Goal: Entertainment & Leisure: Consume media (video, audio)

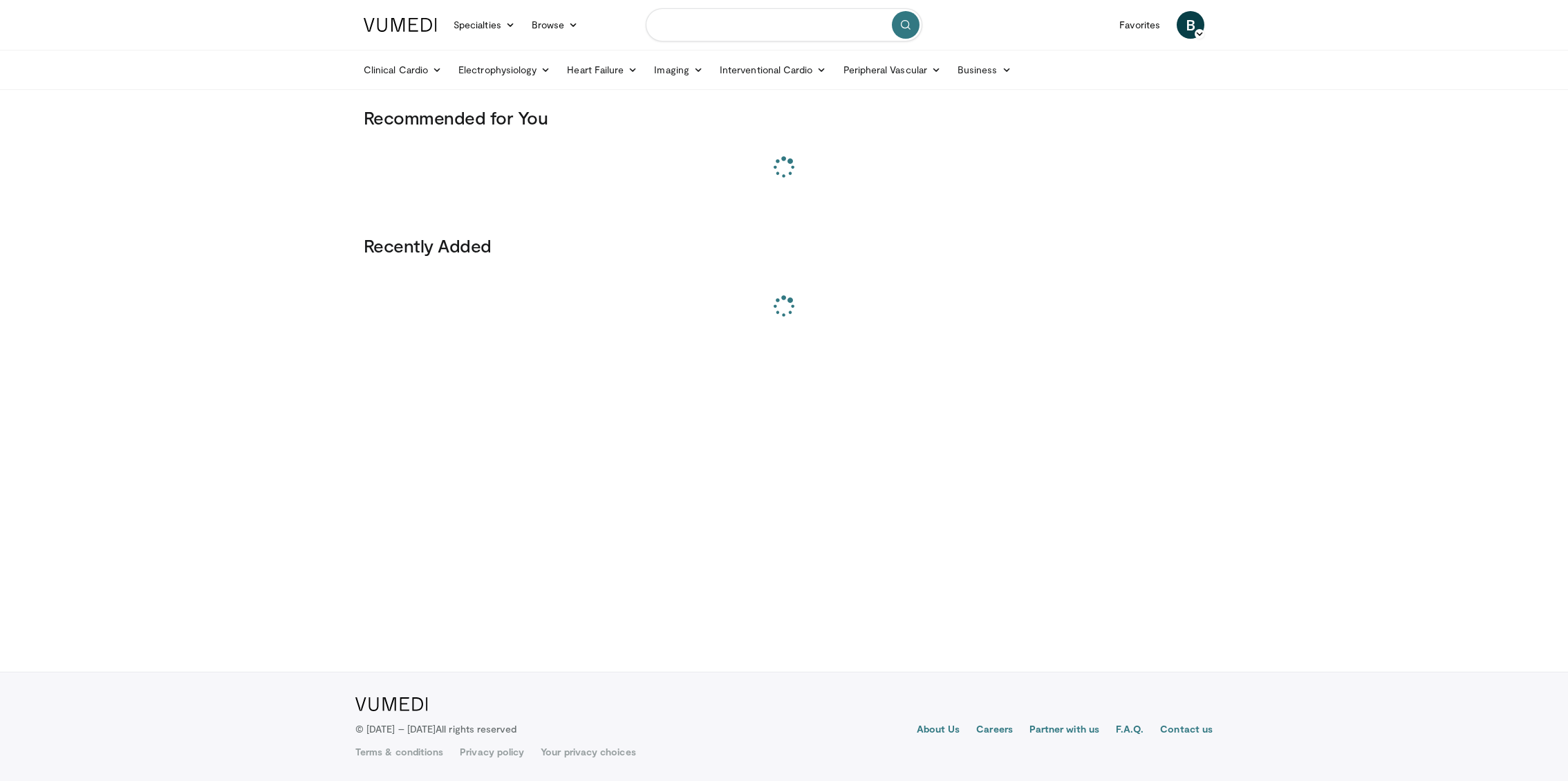
click at [768, 25] on input "Search topics, interventions" at bounding box center [784, 25] width 277 height 33
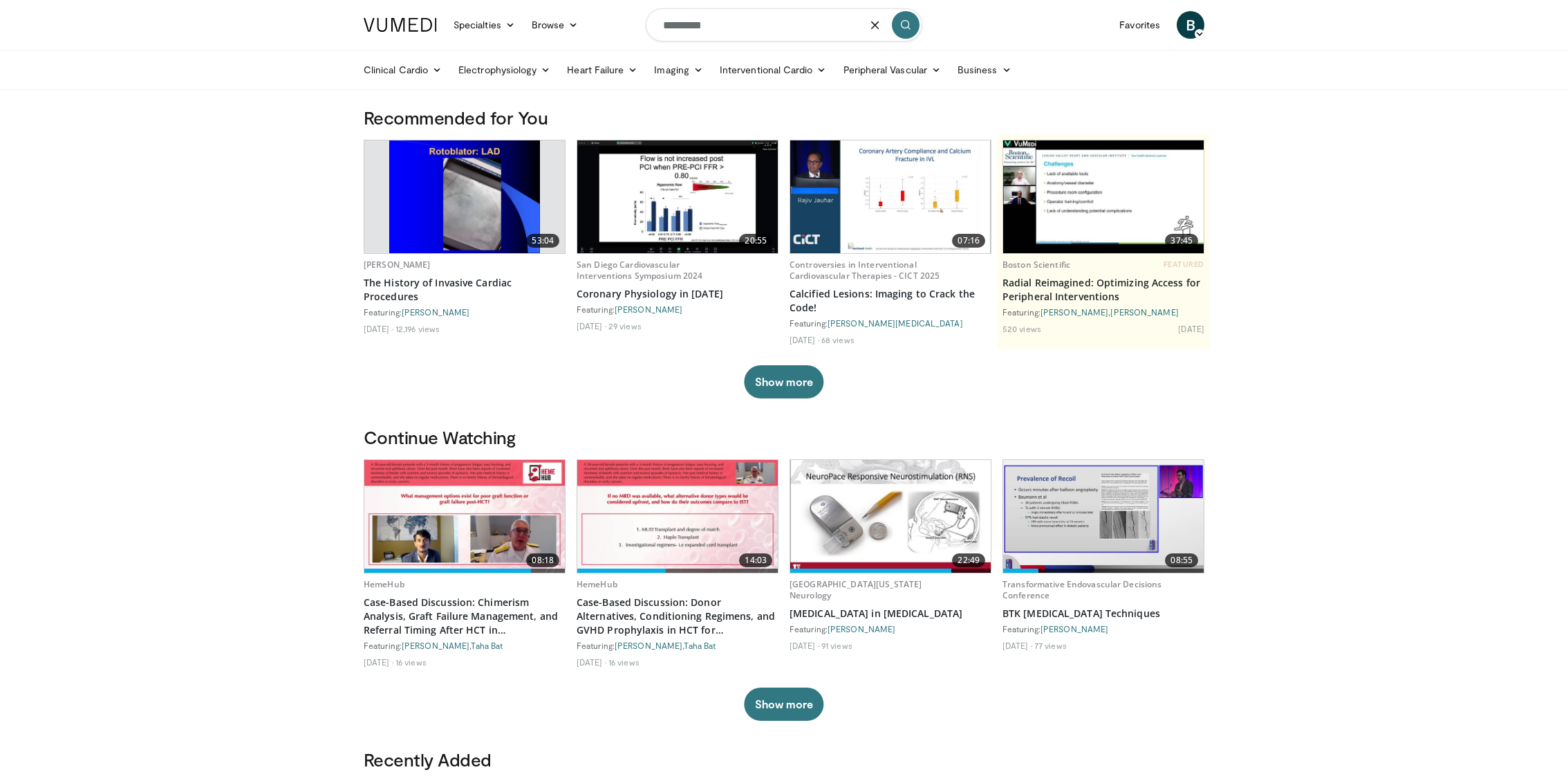
type input "*********"
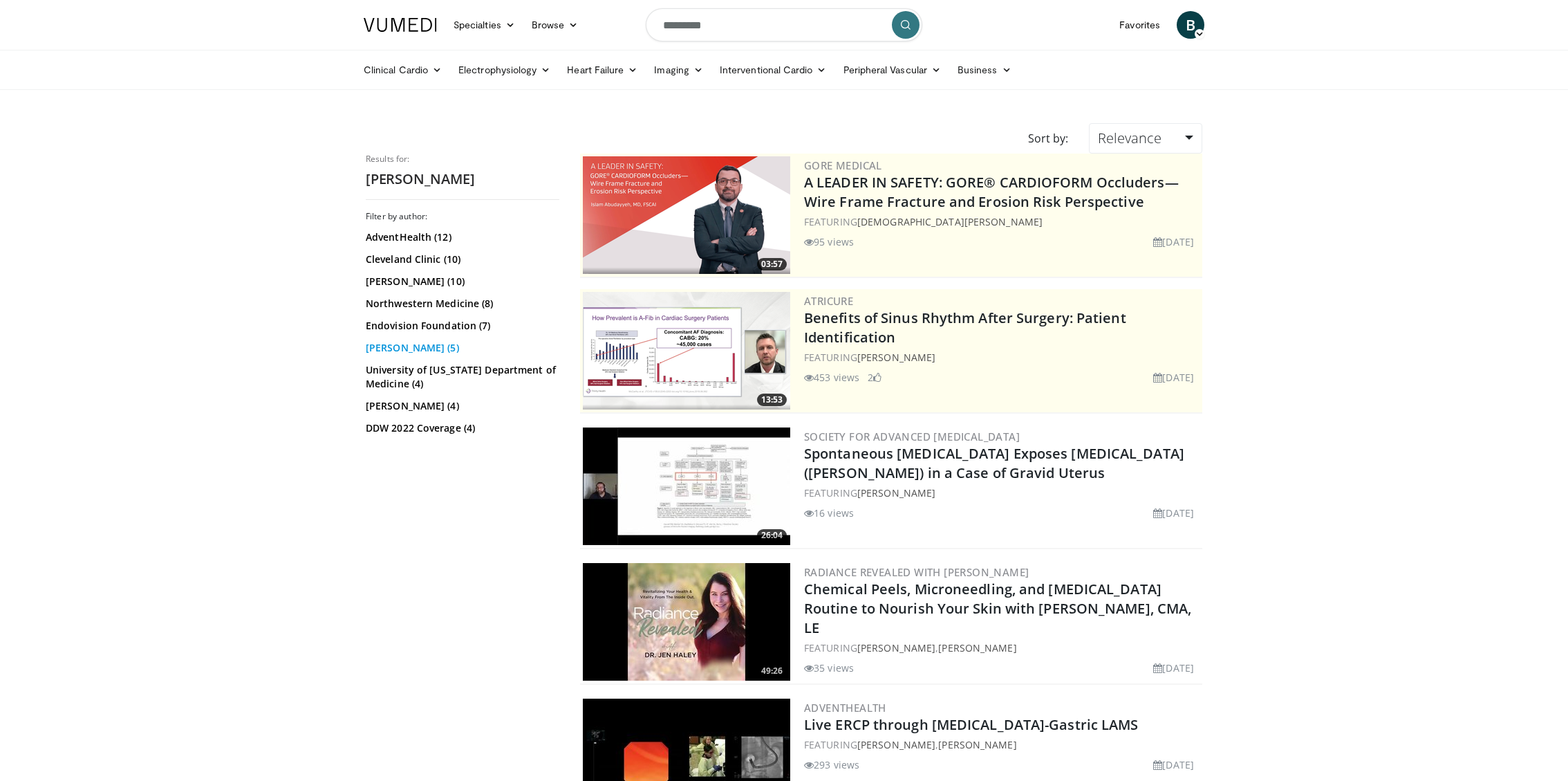
click at [397, 345] on link "Sandi Lam (5)" at bounding box center [460, 348] width 190 height 14
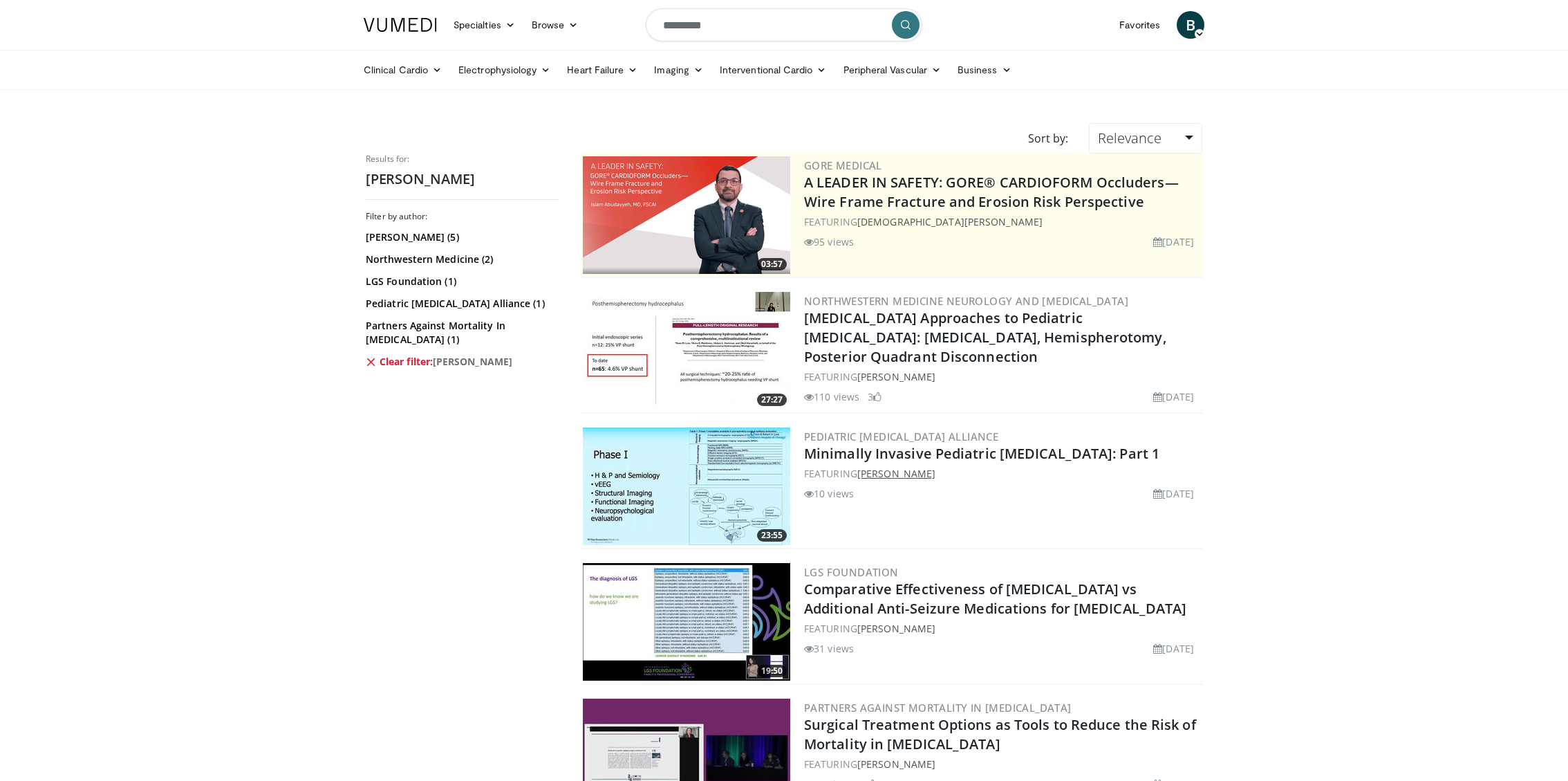
click at [904, 478] on link "[PERSON_NAME]" at bounding box center [896, 473] width 78 height 13
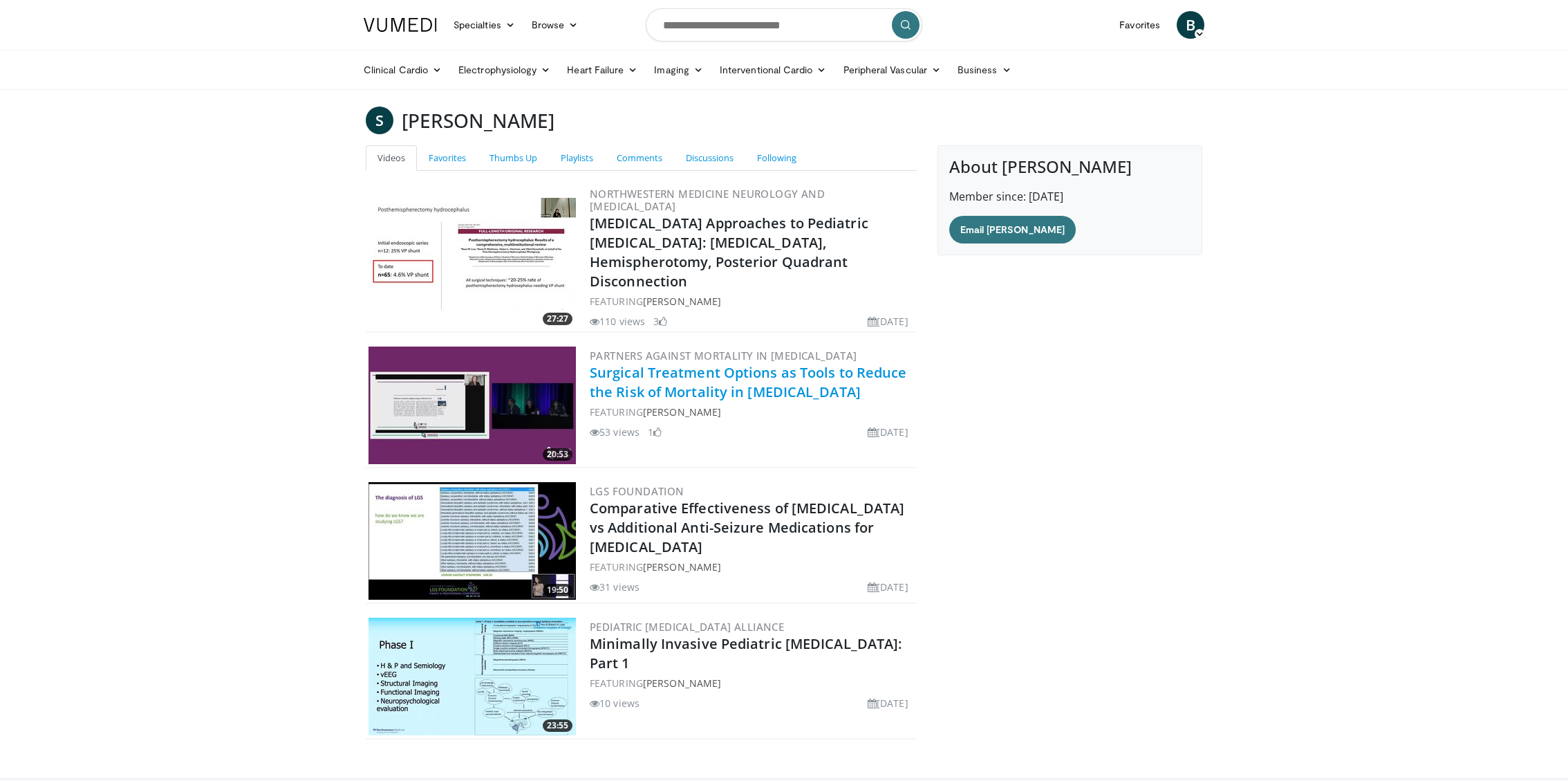
click at [788, 363] on link "Surgical Treatment Options as Tools to Reduce the Risk of Mortality in [MEDICAL…" at bounding box center [748, 382] width 317 height 38
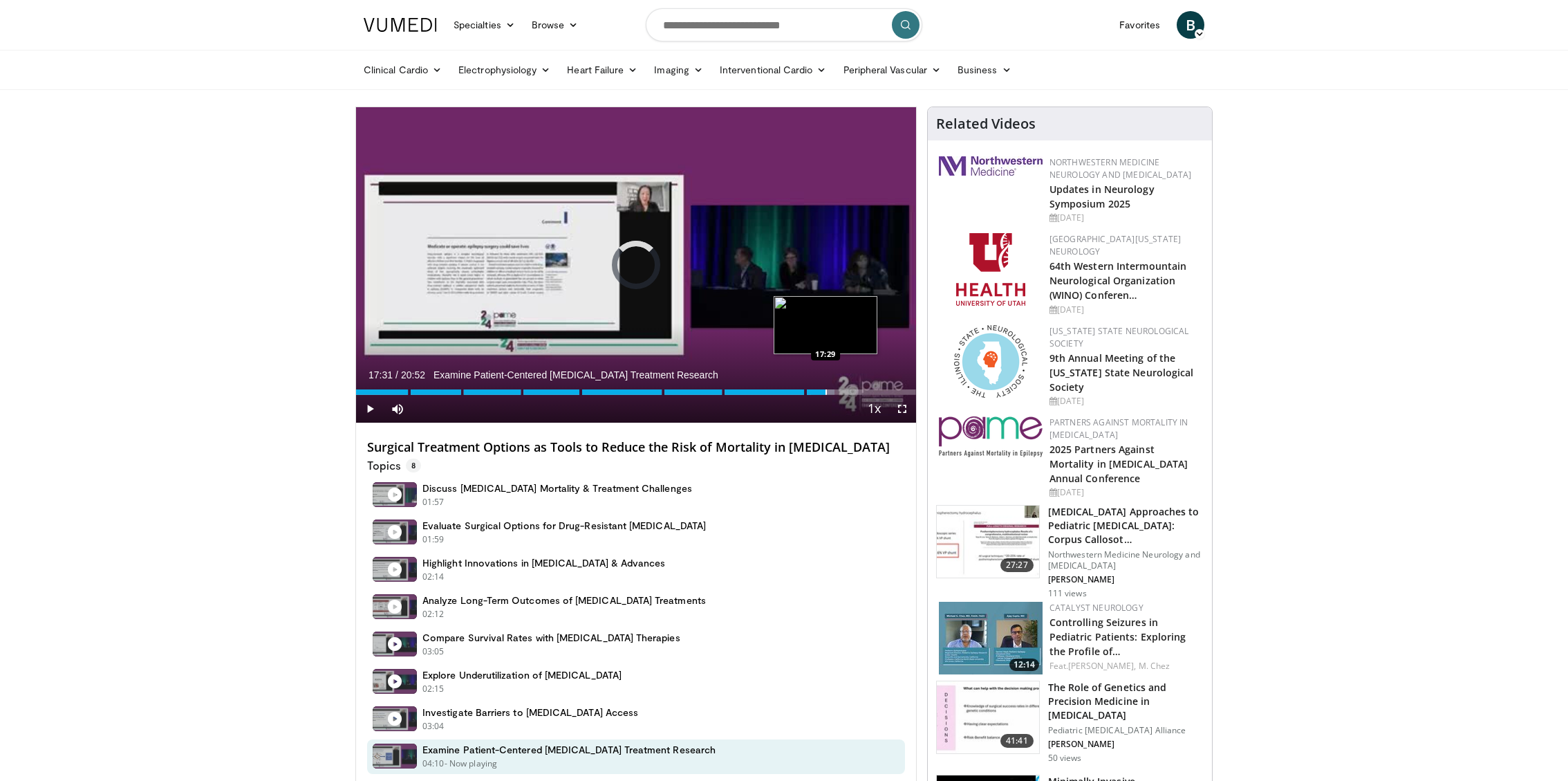
drag, startPoint x: 381, startPoint y: 384, endPoint x: 828, endPoint y: 388, distance: 447.0
click at [828, 388] on div "Loaded : 85.46% 17:27 17:29" at bounding box center [636, 388] width 560 height 13
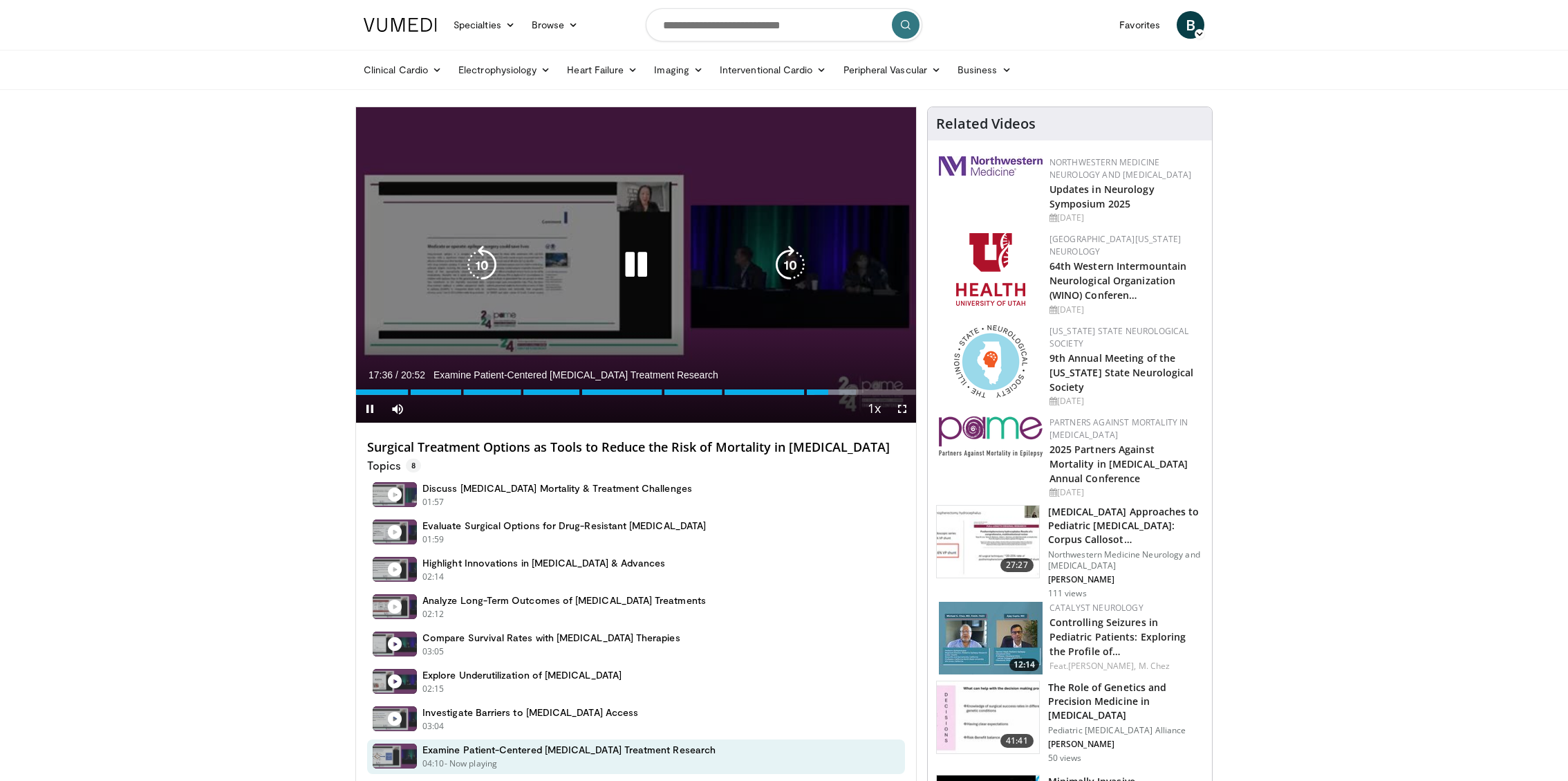
click at [633, 267] on icon "Video Player" at bounding box center [636, 265] width 39 height 39
